Goal: Task Accomplishment & Management: Use online tool/utility

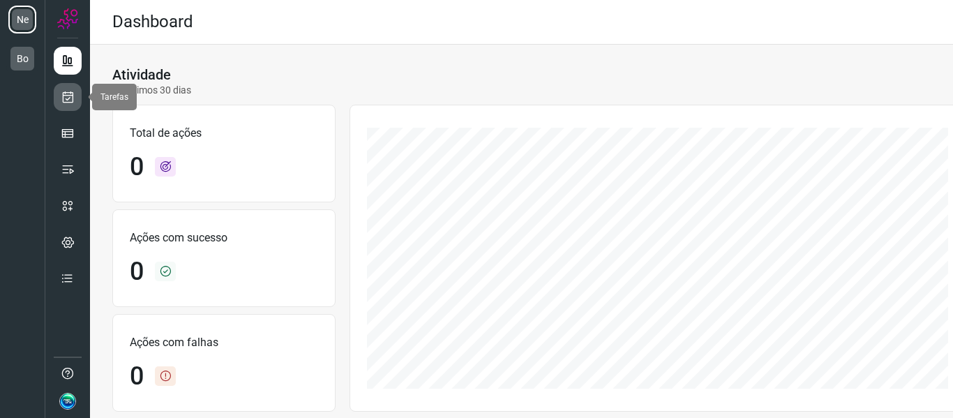
click at [65, 94] on icon at bounding box center [68, 97] width 15 height 14
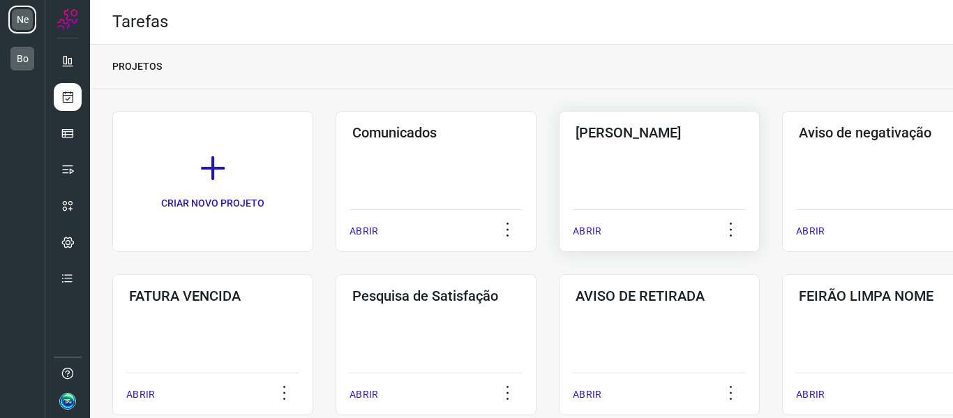
click at [782, 184] on div "Pós Serviço ABRIR" at bounding box center [882, 181] width 201 height 141
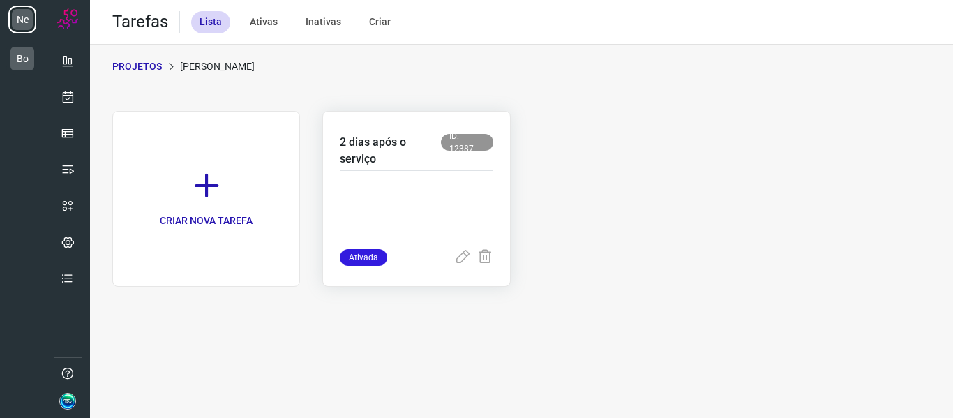
click at [414, 170] on div "2 dias após o serviço ID: 12387" at bounding box center [416, 152] width 153 height 37
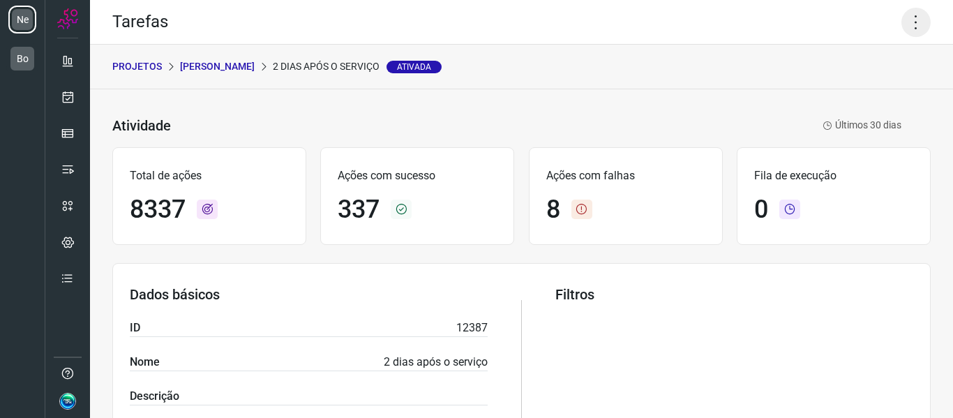
click at [902, 24] on icon at bounding box center [916, 22] width 29 height 29
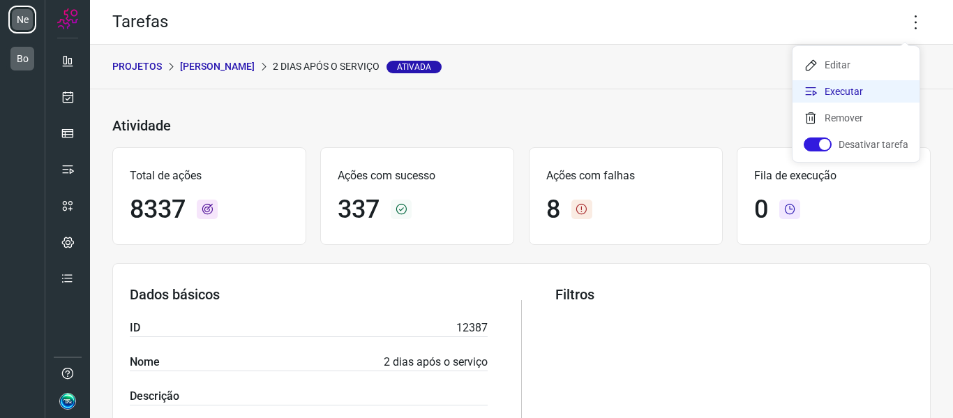
click at [871, 91] on li "Executar" at bounding box center [856, 91] width 127 height 22
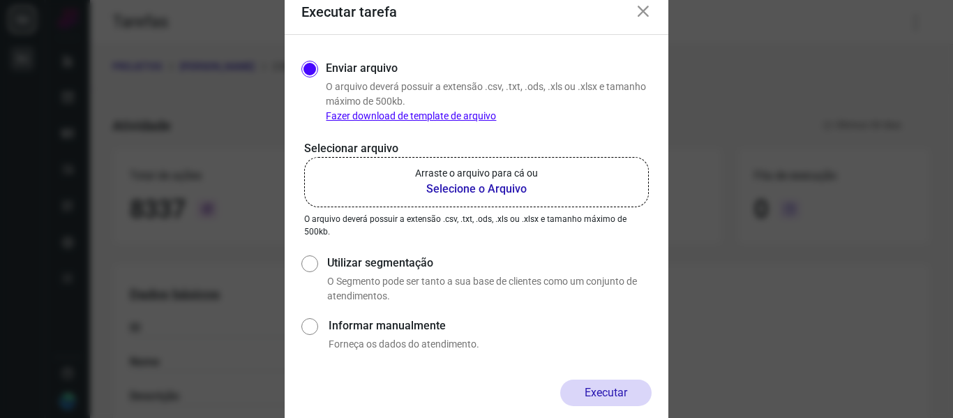
click at [533, 195] on b "Selecione o Arquivo" at bounding box center [476, 189] width 123 height 17
click at [0, 0] on input "Arraste o arquivo para cá ou Selecione o Arquivo" at bounding box center [0, 0] width 0 height 0
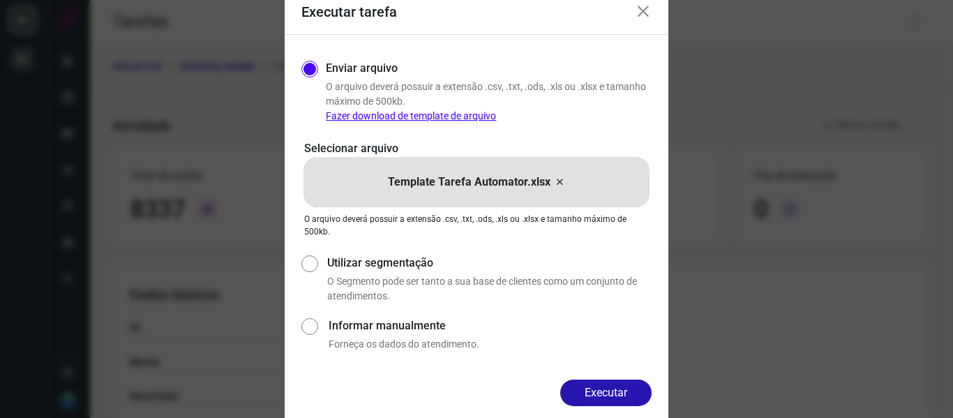
click at [562, 183] on icon at bounding box center [559, 182] width 11 height 17
click at [0, 0] on input "Template Tarefa Automator.xlsx" at bounding box center [0, 0] width 0 height 0
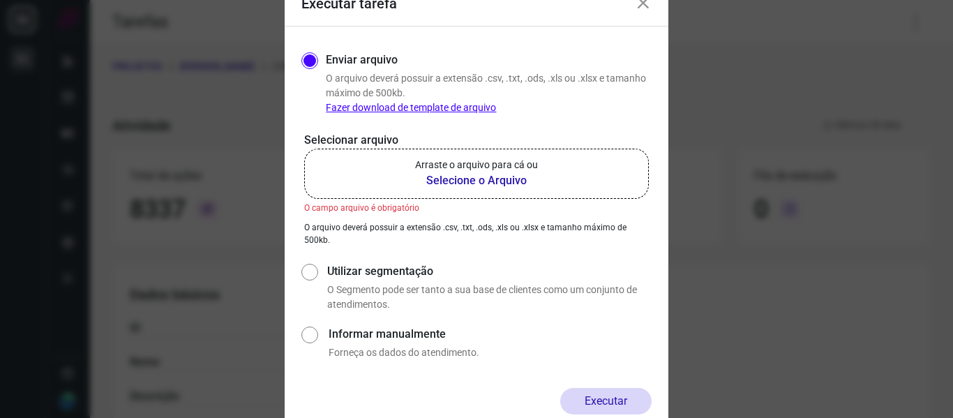
click at [646, 8] on icon at bounding box center [643, 3] width 17 height 17
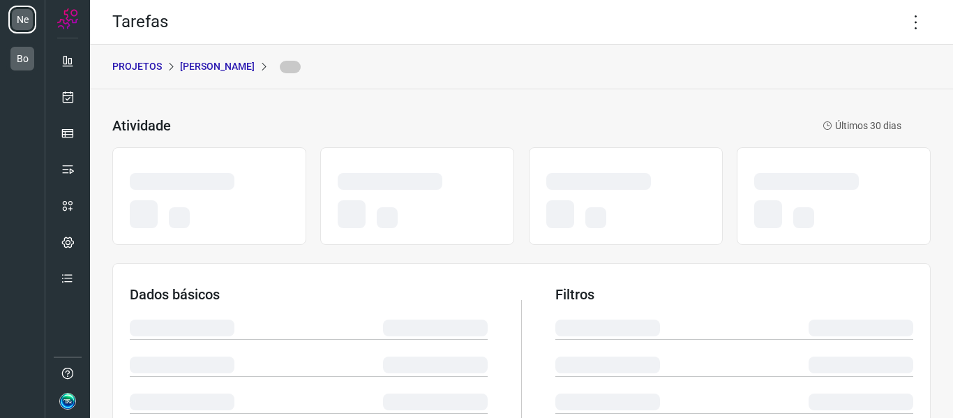
click at [903, 22] on icon at bounding box center [916, 22] width 29 height 29
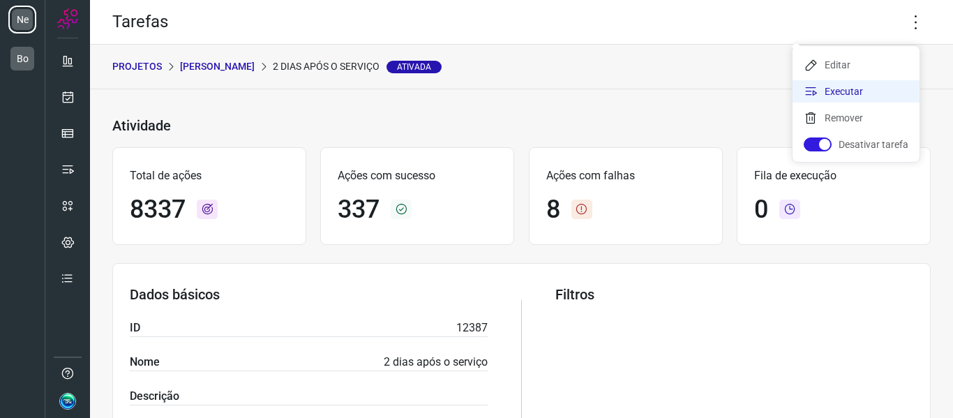
click at [856, 94] on li "Executar" at bounding box center [856, 91] width 127 height 22
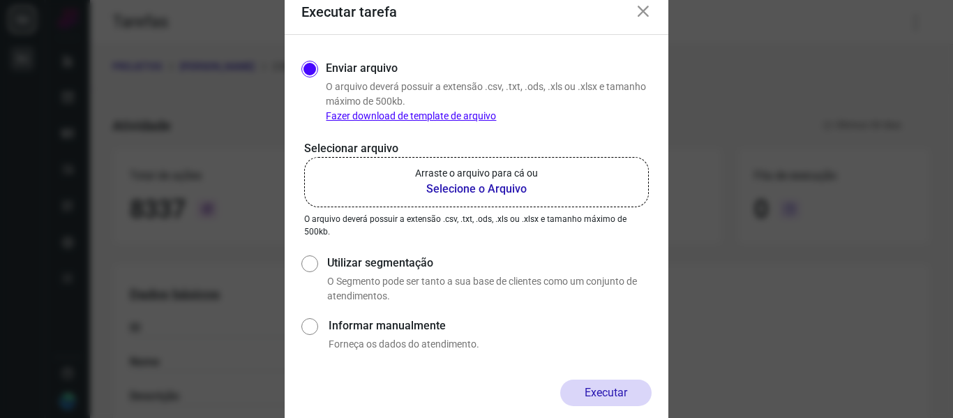
click at [483, 175] on p "Arraste o arquivo para cá ou" at bounding box center [476, 173] width 123 height 15
click at [0, 0] on input "Arraste o arquivo para cá ou Selecione o Arquivo" at bounding box center [0, 0] width 0 height 0
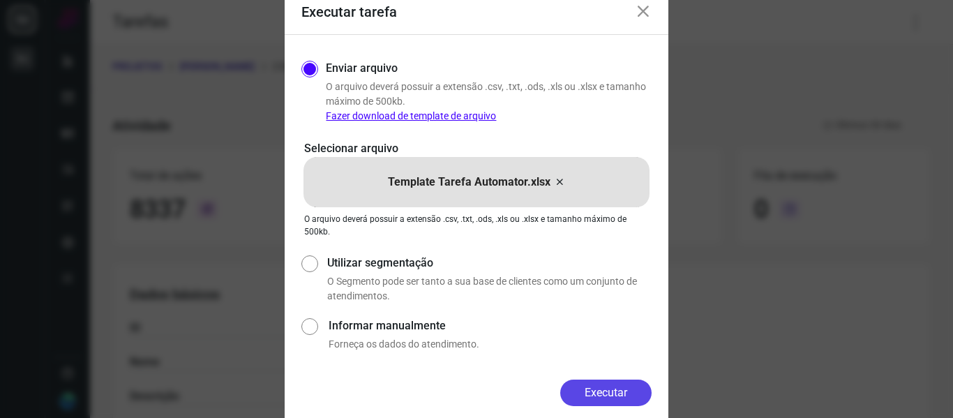
click at [607, 388] on button "Executar" at bounding box center [605, 393] width 91 height 27
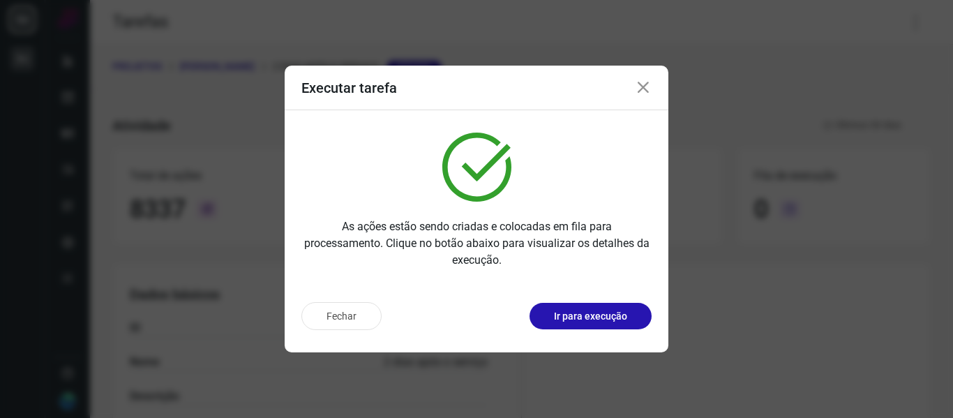
click at [555, 318] on p "Ir para execução" at bounding box center [590, 316] width 73 height 15
